Goal: Book appointment/travel/reservation

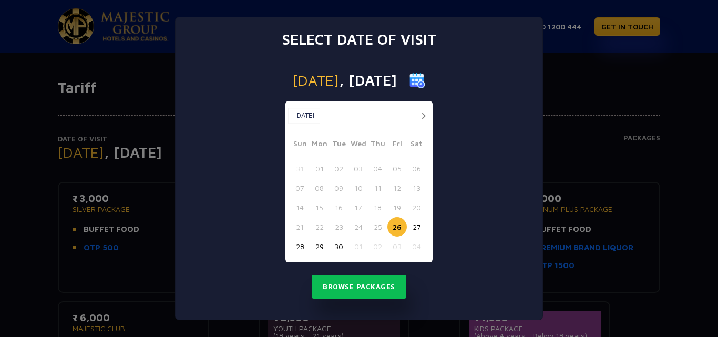
click at [588, 99] on div "Select date of visit Friday , 26 Sep 2025 Sep, 2025 Sep, 2025 Sun Mon Tue Wed T…" at bounding box center [359, 168] width 718 height 337
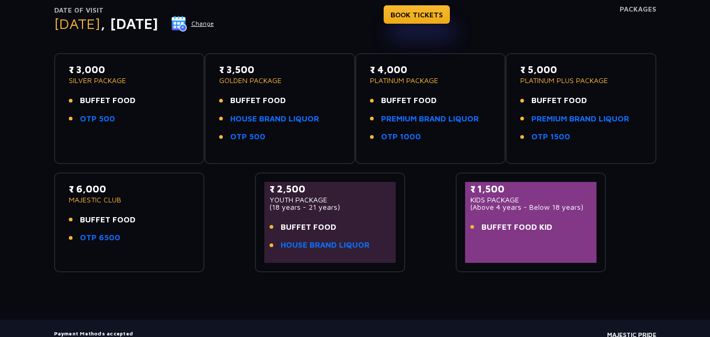
scroll to position [105, 0]
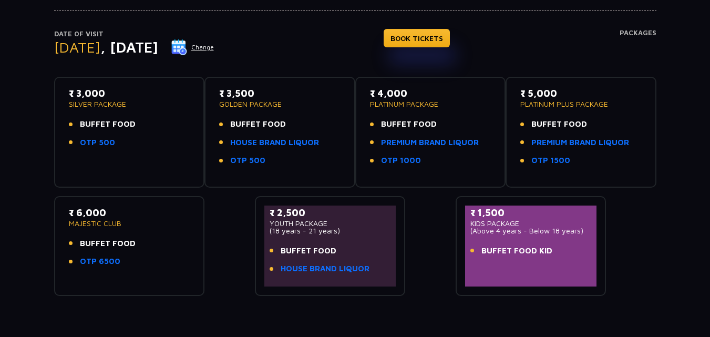
click at [168, 148] on li "OTP 500" at bounding box center [129, 143] width 121 height 12
click at [162, 233] on div "₹ 6,000 MAJESTIC CLUB BUFFET FOOD OTP 6500" at bounding box center [129, 239] width 121 height 68
click at [168, 240] on li "BUFFET FOOD" at bounding box center [129, 244] width 121 height 12
click at [169, 240] on li "BUFFET FOOD" at bounding box center [129, 244] width 121 height 12
click at [440, 314] on div "Tariff Date of Visit Friday , 26 Sep 2025 Change BOOK TICKETS Packages ₹ 3,000 …" at bounding box center [355, 158] width 710 height 369
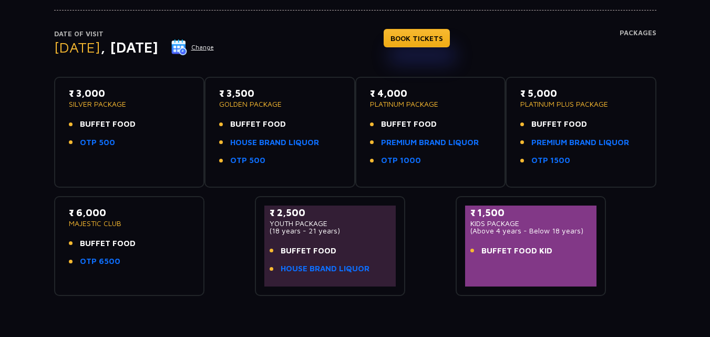
click at [439, 314] on div "Tariff Date of Visit Friday , 26 Sep 2025 Change BOOK TICKETS Packages ₹ 3,000 …" at bounding box center [355, 158] width 710 height 369
click at [439, 313] on div "Tariff Date of Visit Friday , 26 Sep 2025 Change BOOK TICKETS Packages ₹ 3,000 …" at bounding box center [355, 158] width 710 height 369
click at [436, 308] on div "Tariff Date of Visit Friday , 26 Sep 2025 Change BOOK TICKETS Packages ₹ 3,000 …" at bounding box center [355, 158] width 710 height 369
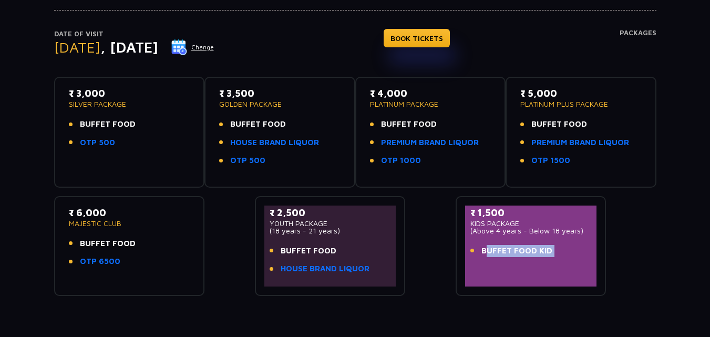
click at [432, 311] on div "Tariff Date of Visit Friday , 26 Sep 2025 Change BOOK TICKETS Packages ₹ 3,000 …" at bounding box center [355, 158] width 710 height 369
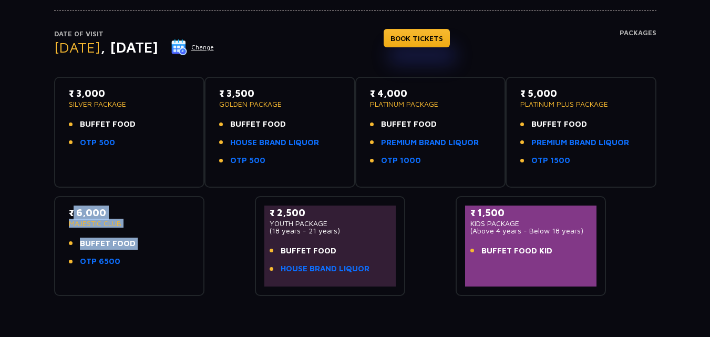
drag, startPoint x: 119, startPoint y: 260, endPoint x: 66, endPoint y: 261, distance: 53.1
click at [59, 261] on div "₹ 6,000 MAJESTIC CLUB BUFFET FOOD OTP 6500" at bounding box center [129, 246] width 151 height 100
click at [105, 265] on link "OTP 6500" at bounding box center [100, 261] width 40 height 12
click at [2, 159] on div "Date of Visit Friday , 26 Sep 2025 Change BOOK TICKETS Packages ₹ 3,000 SILVER …" at bounding box center [355, 144] width 710 height 304
click at [300, 220] on p "YOUTH PACKAGE" at bounding box center [330, 223] width 121 height 7
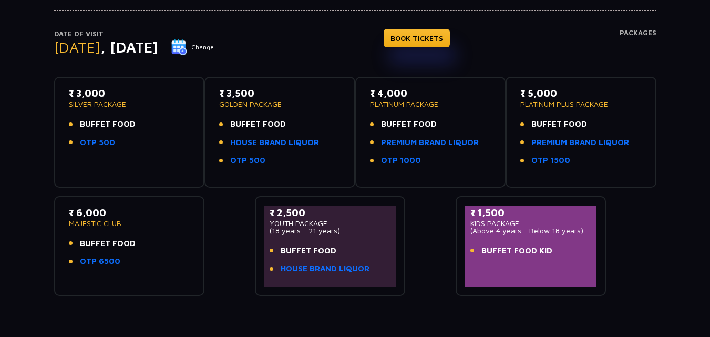
click at [342, 220] on p "YOUTH PACKAGE" at bounding box center [330, 223] width 121 height 7
click at [293, 266] on link "HOUSE BRAND LIQUOR" at bounding box center [325, 269] width 89 height 12
click at [318, 54] on div "Date of Visit Friday , 26 Sep 2025 Change BOOK TICKETS Packages" at bounding box center [355, 53] width 602 height 48
click at [346, 45] on div "Date of Visit Friday , 26 Sep 2025 Change BOOK TICKETS Packages" at bounding box center [355, 53] width 602 height 48
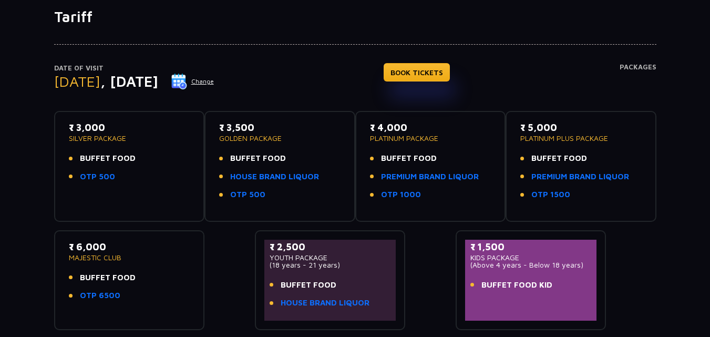
scroll to position [53, 0]
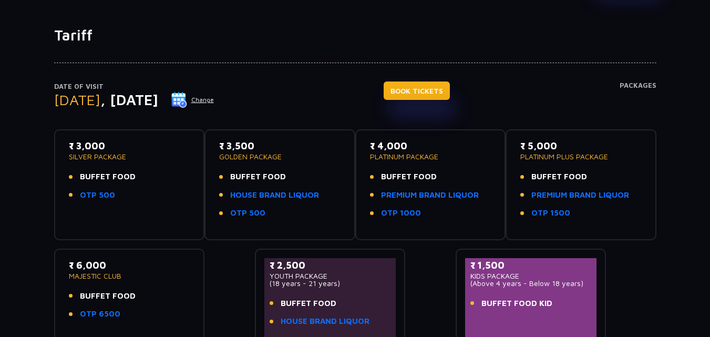
click at [450, 95] on link "BOOK TICKETS" at bounding box center [417, 90] width 66 height 18
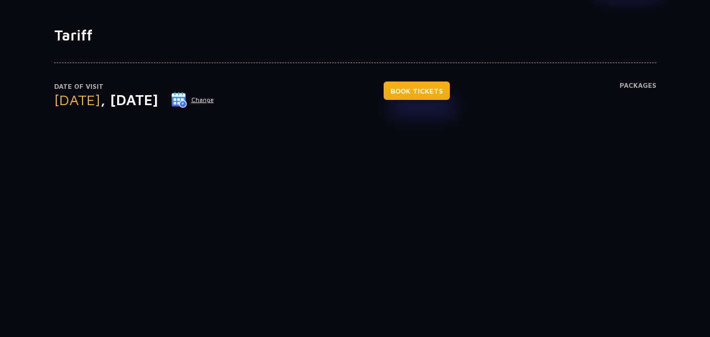
click at [450, 95] on link "BOOK TICKETS" at bounding box center [417, 90] width 66 height 18
click at [445, 91] on link "BOOK TICKETS" at bounding box center [417, 90] width 66 height 18
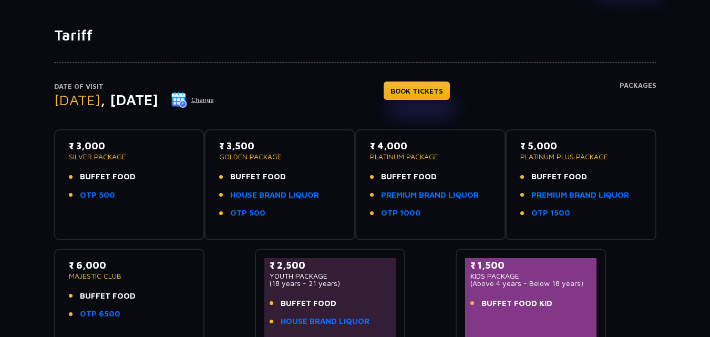
click at [309, 80] on div "Date of Visit Saturday , 27 Sep 2025 Change BOOK TICKETS Packages ₹ 3,000 SILVE…" at bounding box center [355, 196] width 615 height 304
click at [314, 79] on div "Date of Visit Saturday , 27 Sep 2025 Change BOOK TICKETS Packages ₹ 3,000 SILVE…" at bounding box center [355, 196] width 615 height 304
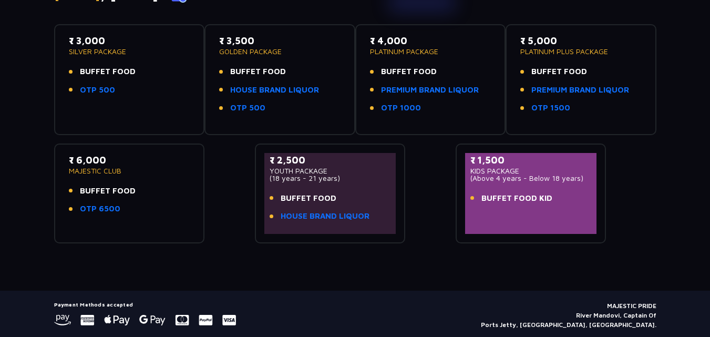
scroll to position [0, 0]
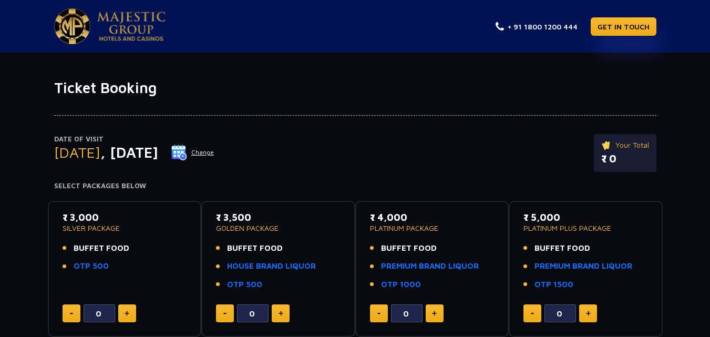
click at [187, 153] on img at bounding box center [179, 153] width 16 height 16
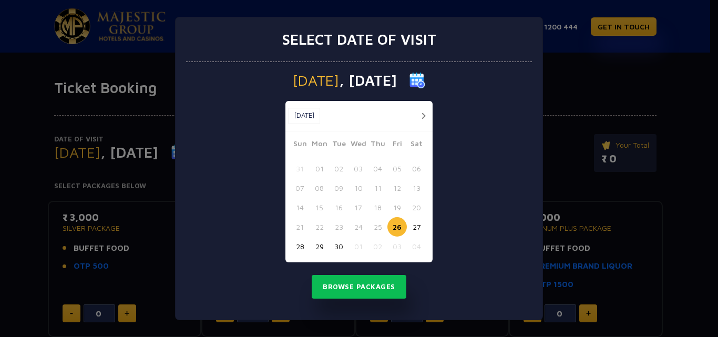
click at [423, 118] on button "button" at bounding box center [423, 115] width 13 height 13
click at [379, 169] on button "02" at bounding box center [377, 168] width 19 height 19
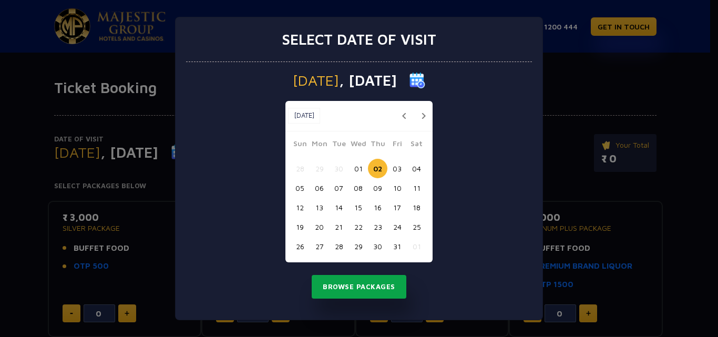
click at [365, 287] on button "Browse Packages" at bounding box center [359, 287] width 95 height 24
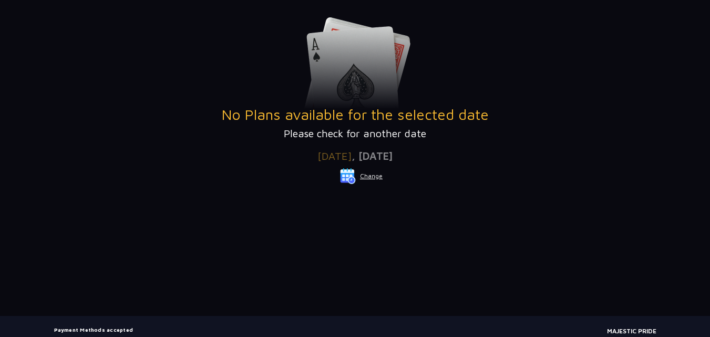
scroll to position [188, 0]
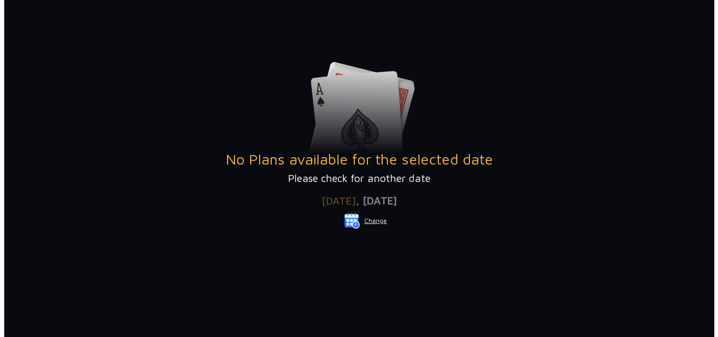
scroll to position [238, 0]
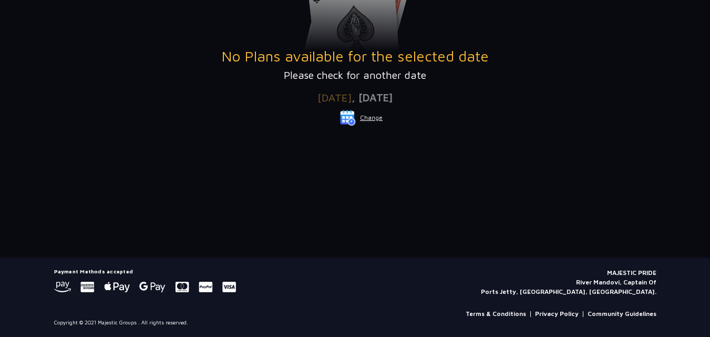
click at [365, 118] on button "Change" at bounding box center [361, 117] width 44 height 17
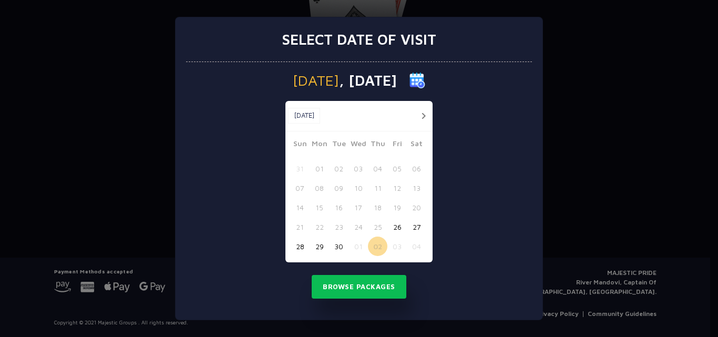
click at [418, 224] on button "27" at bounding box center [416, 226] width 19 height 19
click at [388, 286] on button "Browse Packages" at bounding box center [359, 287] width 95 height 24
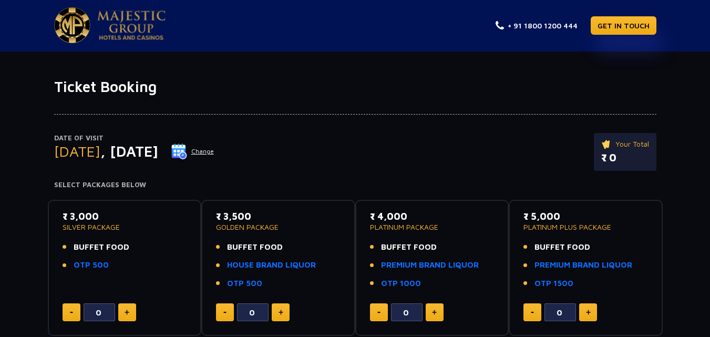
scroll to position [0, 0]
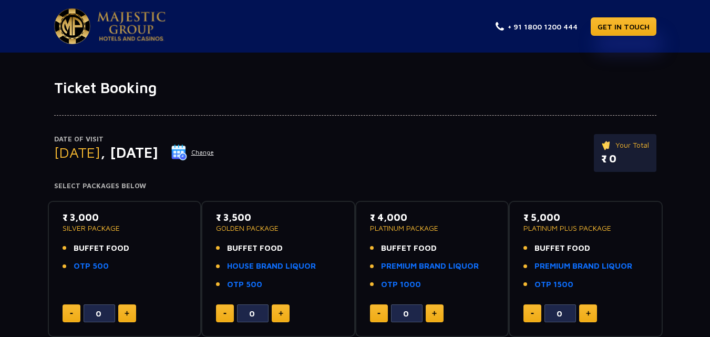
click at [187, 151] on img at bounding box center [179, 153] width 16 height 16
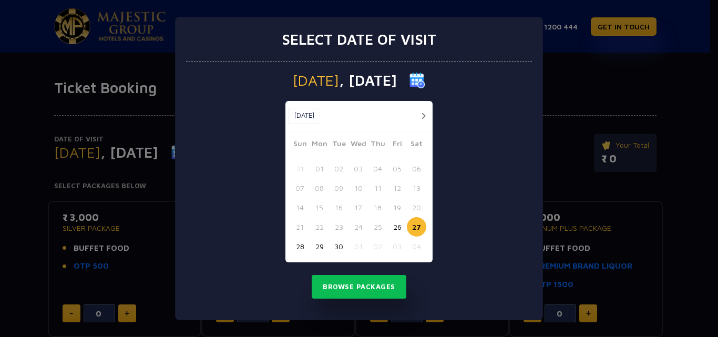
click at [420, 112] on button "button" at bounding box center [423, 115] width 13 height 13
click at [360, 169] on button "01" at bounding box center [357, 168] width 19 height 19
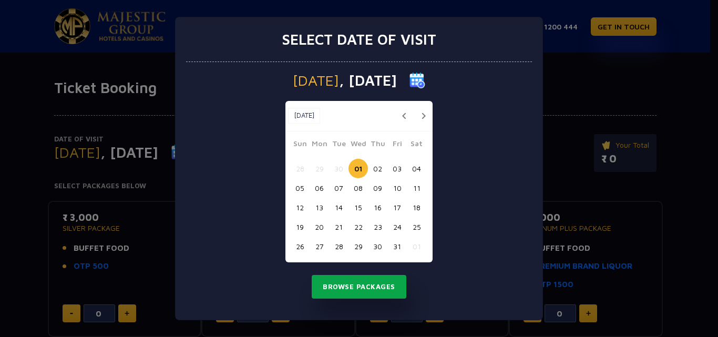
click at [362, 288] on button "Browse Packages" at bounding box center [359, 287] width 95 height 24
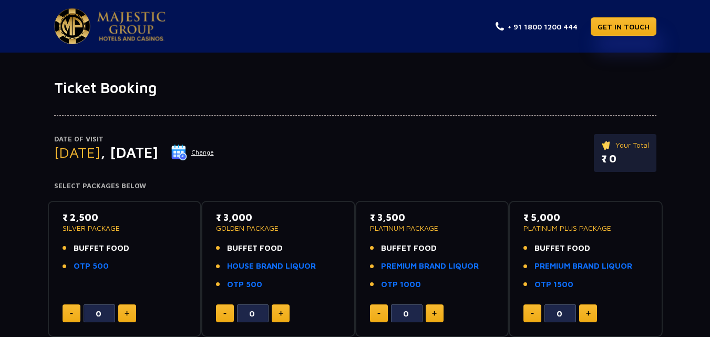
click at [187, 151] on img at bounding box center [179, 153] width 16 height 16
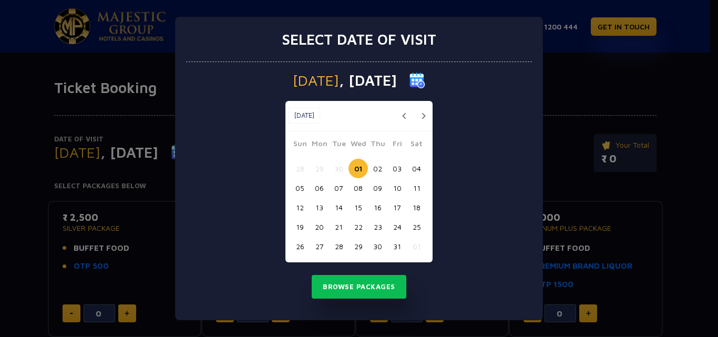
click at [400, 172] on button "03" at bounding box center [396, 168] width 19 height 19
drag, startPoint x: 380, startPoint y: 290, endPoint x: 385, endPoint y: 282, distance: 9.0
click at [380, 289] on button "Browse Packages" at bounding box center [359, 287] width 95 height 24
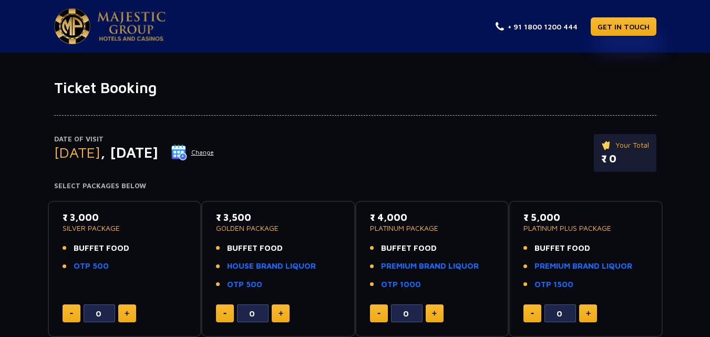
click at [187, 152] on img at bounding box center [179, 153] width 16 height 16
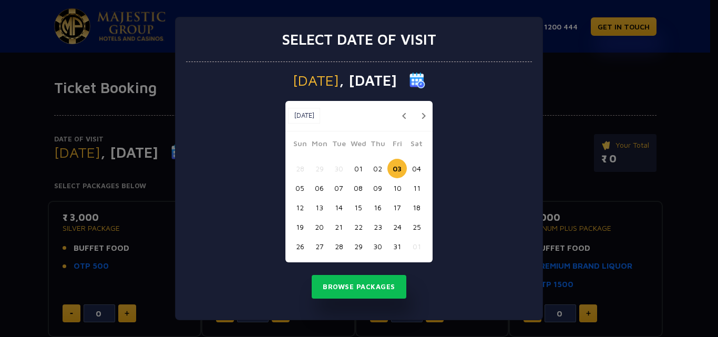
click at [401, 117] on button "button" at bounding box center [403, 115] width 13 height 13
click at [417, 227] on button "27" at bounding box center [416, 226] width 19 height 19
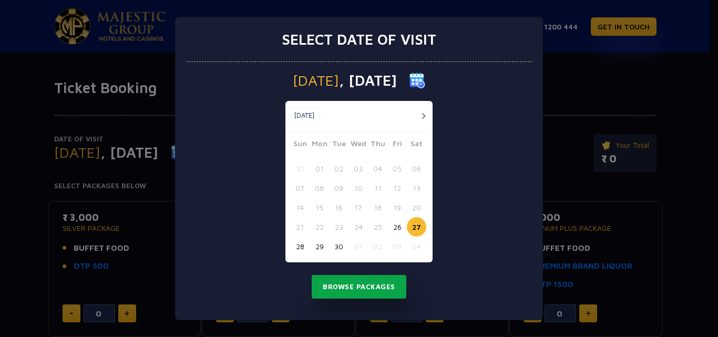
click at [383, 286] on button "Browse Packages" at bounding box center [359, 287] width 95 height 24
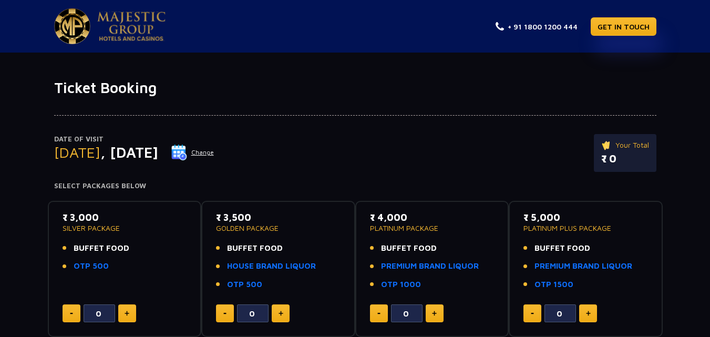
drag, startPoint x: 403, startPoint y: 146, endPoint x: 381, endPoint y: 146, distance: 21.6
click at [402, 145] on div "Date of Visit [DATE] Change Your Total ₹ 0" at bounding box center [355, 158] width 602 height 48
